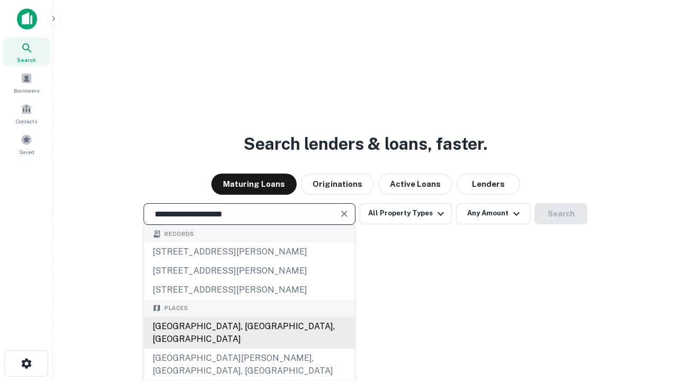
click at [249, 349] on div "[GEOGRAPHIC_DATA], [GEOGRAPHIC_DATA], [GEOGRAPHIC_DATA]" at bounding box center [249, 333] width 211 height 32
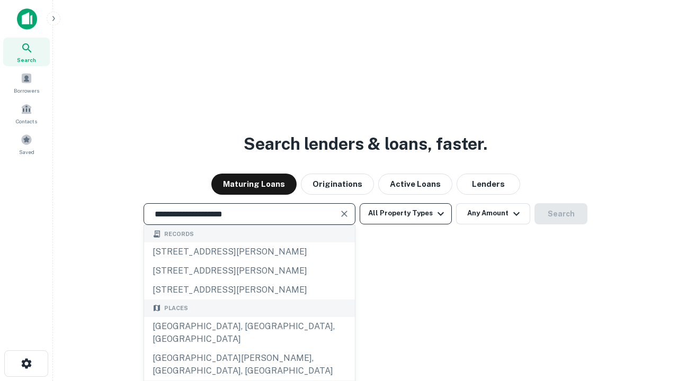
type input "**********"
click at [405, 213] on button "All Property Types" at bounding box center [405, 213] width 92 height 21
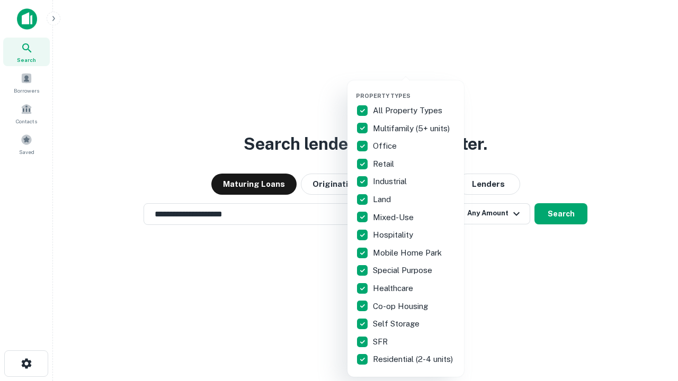
click at [414, 89] on button "button" at bounding box center [414, 89] width 116 height 1
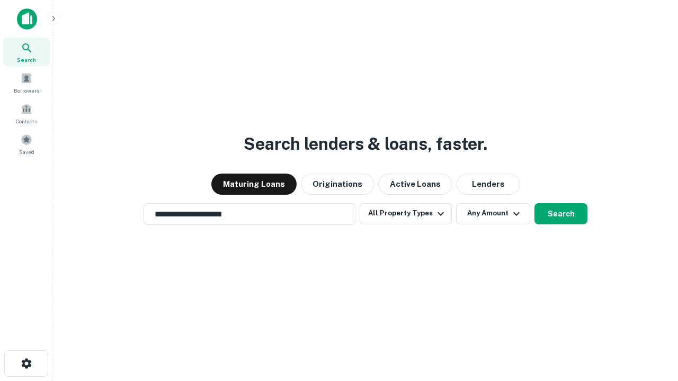
scroll to position [16, 0]
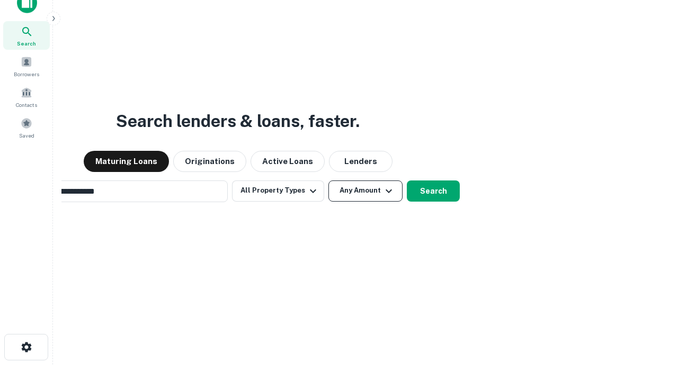
click at [328, 180] on button "Any Amount" at bounding box center [365, 190] width 74 height 21
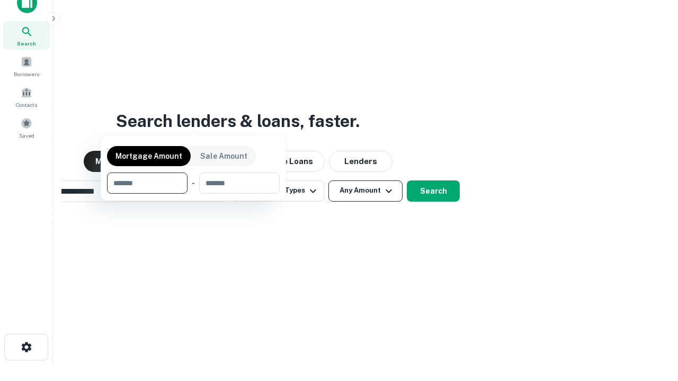
scroll to position [76, 300]
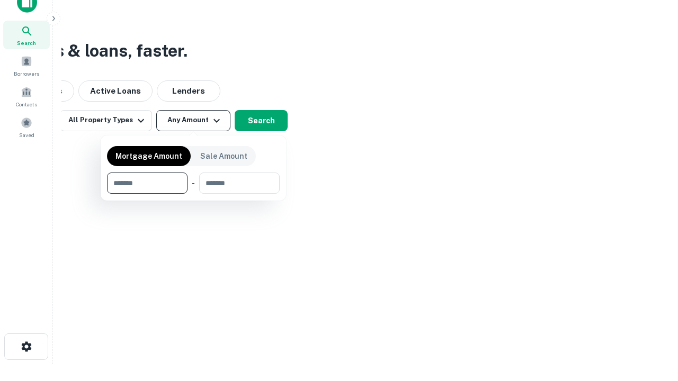
type input "*******"
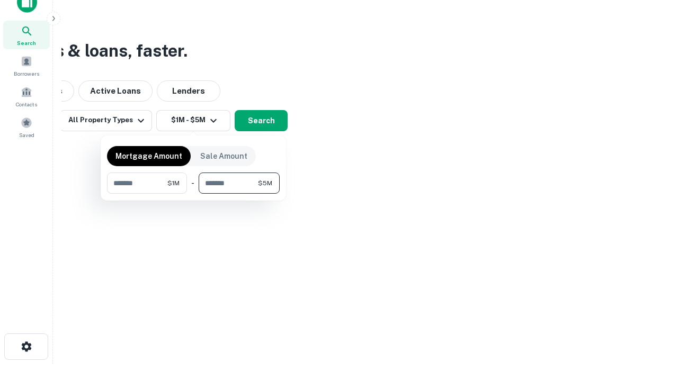
type input "*******"
click at [193, 194] on button "button" at bounding box center [193, 194] width 173 height 1
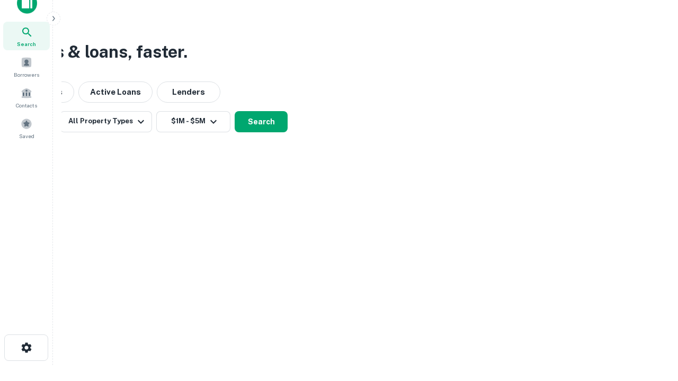
scroll to position [6, 195]
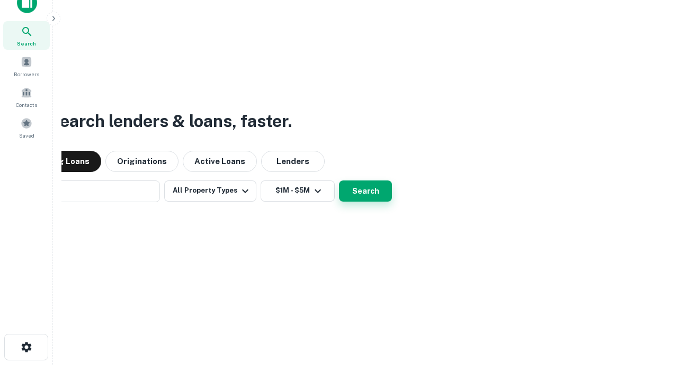
click at [339, 180] on button "Search" at bounding box center [365, 190] width 53 height 21
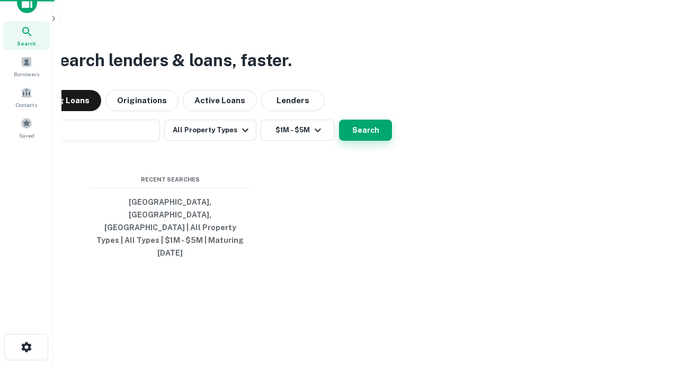
scroll to position [28, 300]
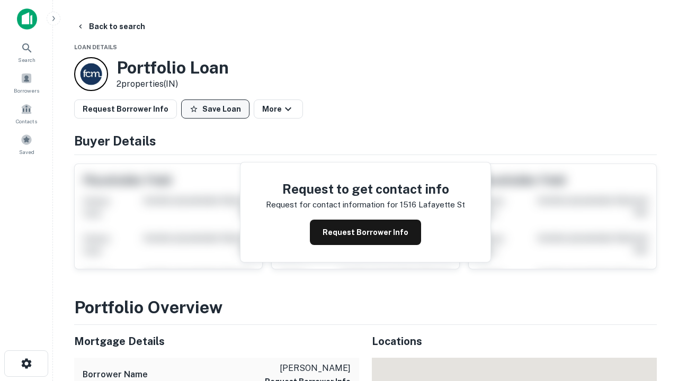
click at [215, 109] on button "Save Loan" at bounding box center [215, 109] width 68 height 19
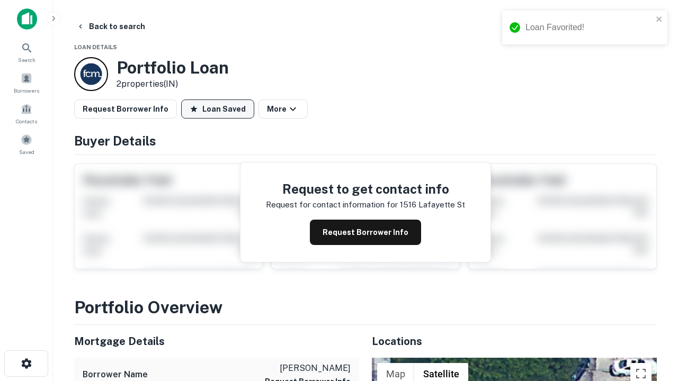
click at [218, 109] on button "Loan Saved" at bounding box center [217, 109] width 73 height 19
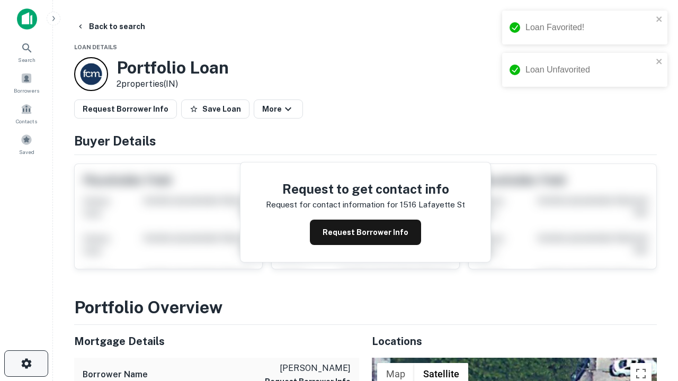
click at [26, 364] on icon "button" at bounding box center [26, 363] width 13 height 13
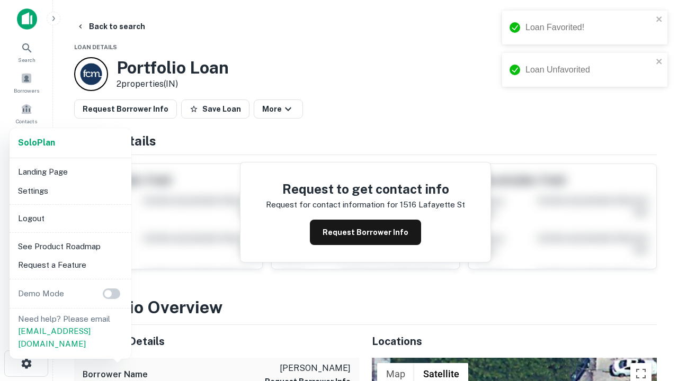
click at [70, 218] on li "Logout" at bounding box center [70, 218] width 113 height 19
